Goal: Use online tool/utility: Utilize a website feature to perform a specific function

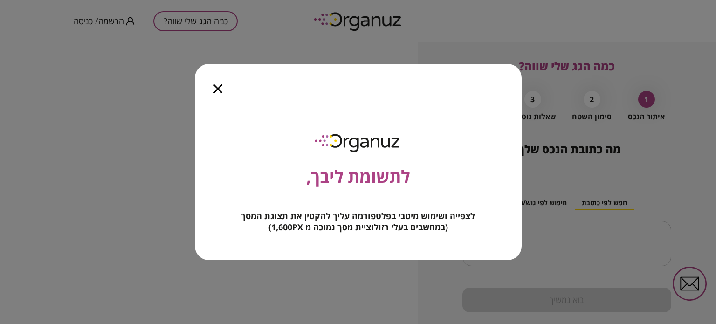
click at [222, 85] on div at bounding box center [218, 83] width 46 height 39
click at [216, 88] on icon "button" at bounding box center [218, 88] width 9 height 9
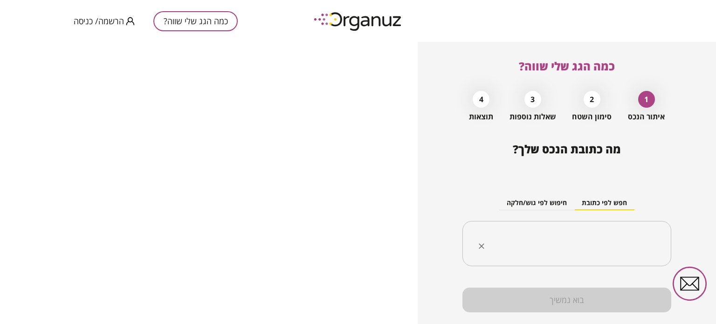
click at [502, 256] on div "​" at bounding box center [567, 244] width 209 height 46
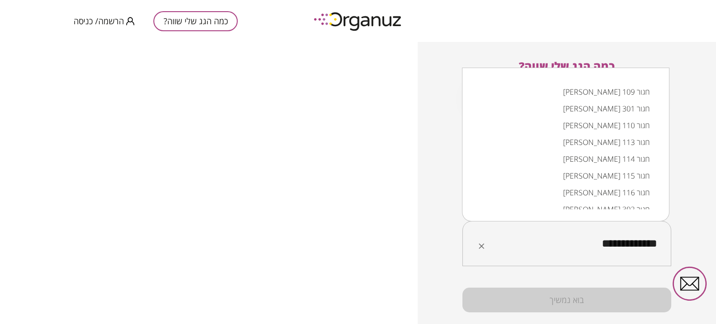
click at [636, 94] on li "[PERSON_NAME] 109 חגור" at bounding box center [565, 91] width 183 height 17
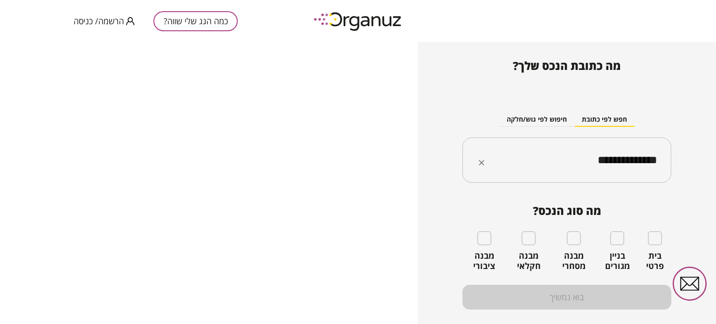
scroll to position [93, 0]
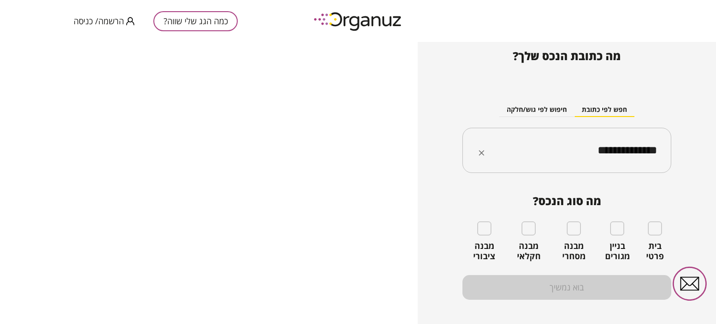
type input "**********"
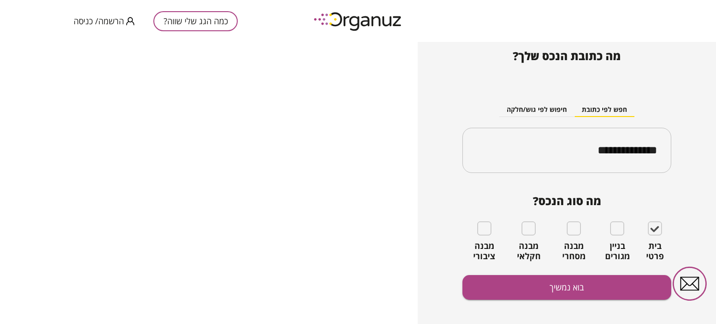
scroll to position [101, 0]
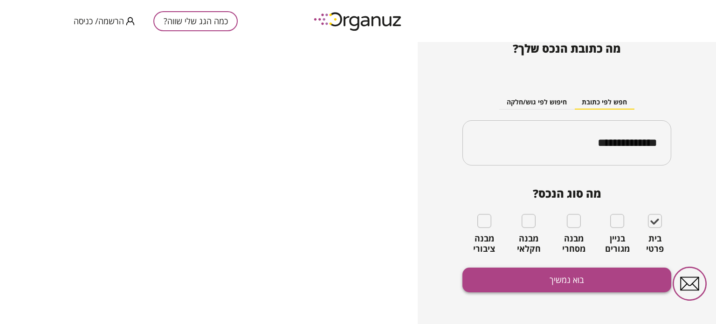
click at [563, 278] on button "בוא נמשיך" at bounding box center [567, 280] width 209 height 25
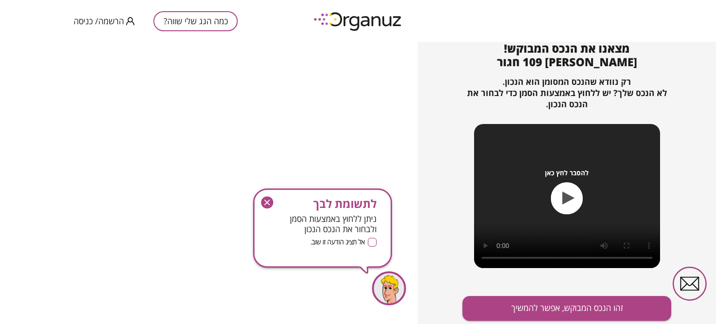
click at [560, 197] on icon "button" at bounding box center [567, 198] width 32 height 32
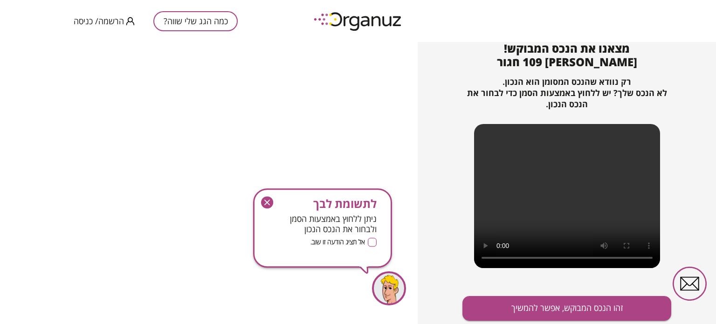
click at [270, 201] on icon "button" at bounding box center [267, 202] width 12 height 12
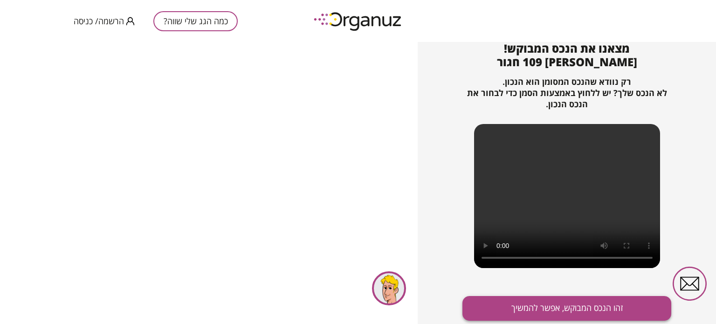
click at [549, 308] on button "זהו הנכס המבוקש, אפשר להמשיך" at bounding box center [567, 308] width 209 height 25
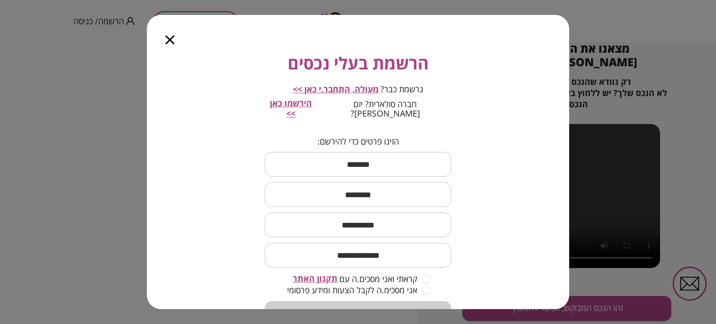
scroll to position [78, 0]
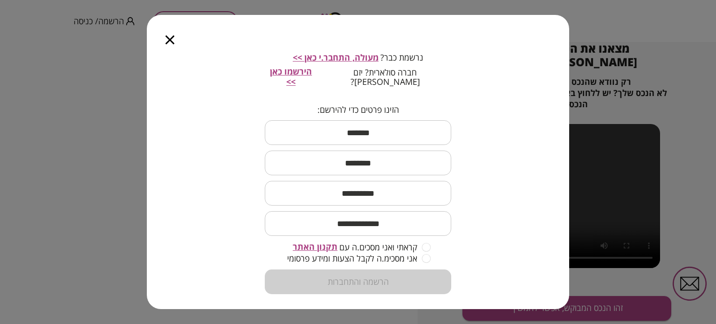
click at [304, 241] on span "תקנון האתר" at bounding box center [315, 246] width 45 height 11
click at [175, 41] on div at bounding box center [170, 34] width 46 height 39
click at [168, 40] on icon "button" at bounding box center [170, 39] width 9 height 9
